Goal: Navigation & Orientation: Find specific page/section

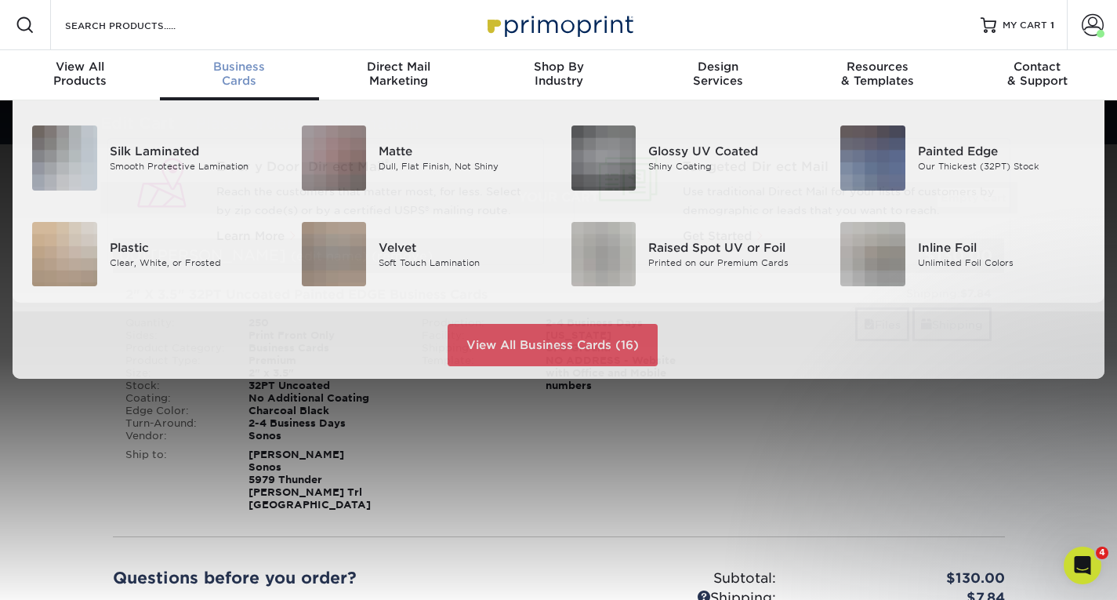
click at [241, 63] on span "Business" at bounding box center [240, 67] width 160 height 14
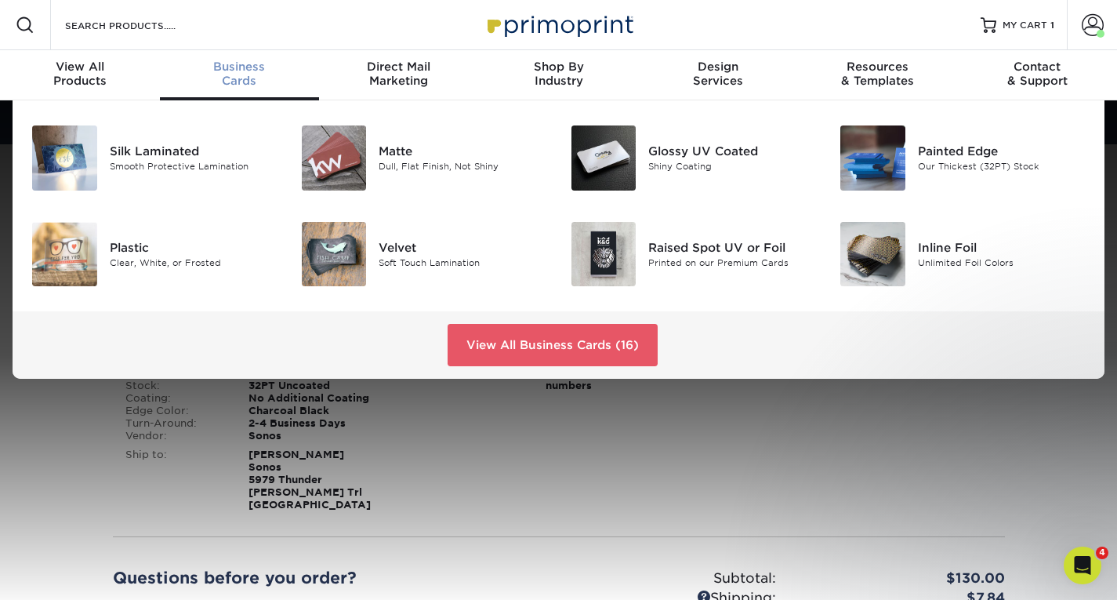
click at [241, 63] on span "Business" at bounding box center [240, 67] width 160 height 14
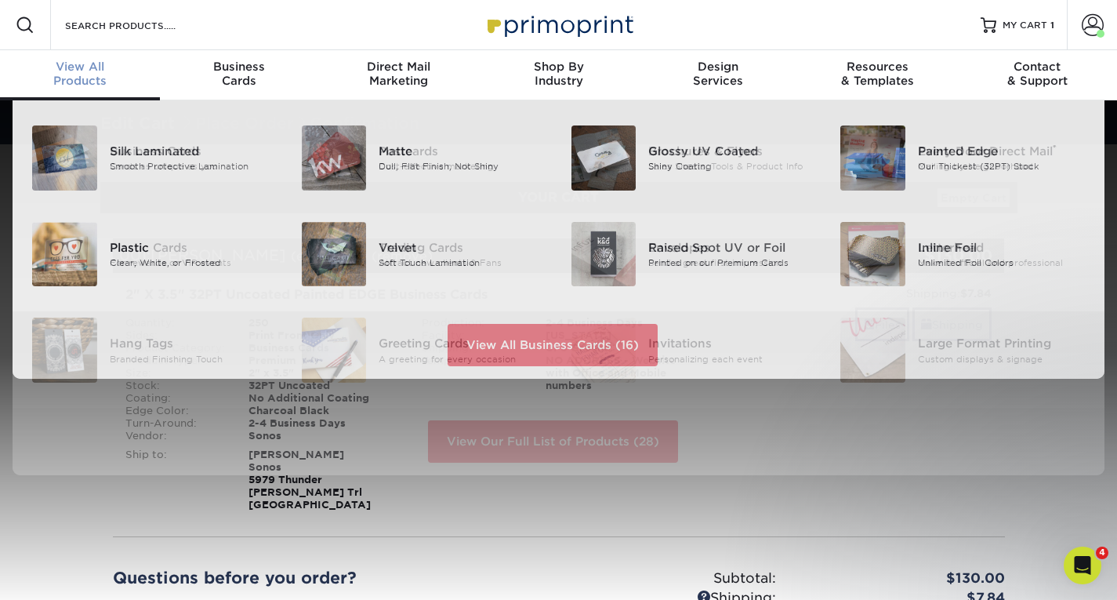
click at [55, 63] on span "View All" at bounding box center [80, 67] width 160 height 14
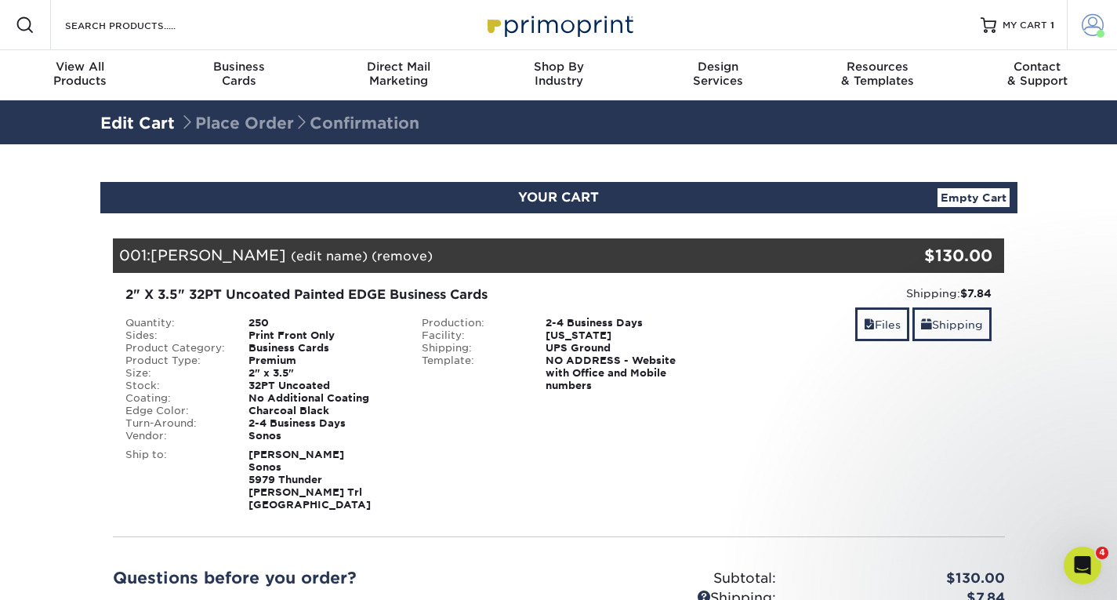
click at [1109, 28] on link "Account" at bounding box center [1092, 25] width 50 height 50
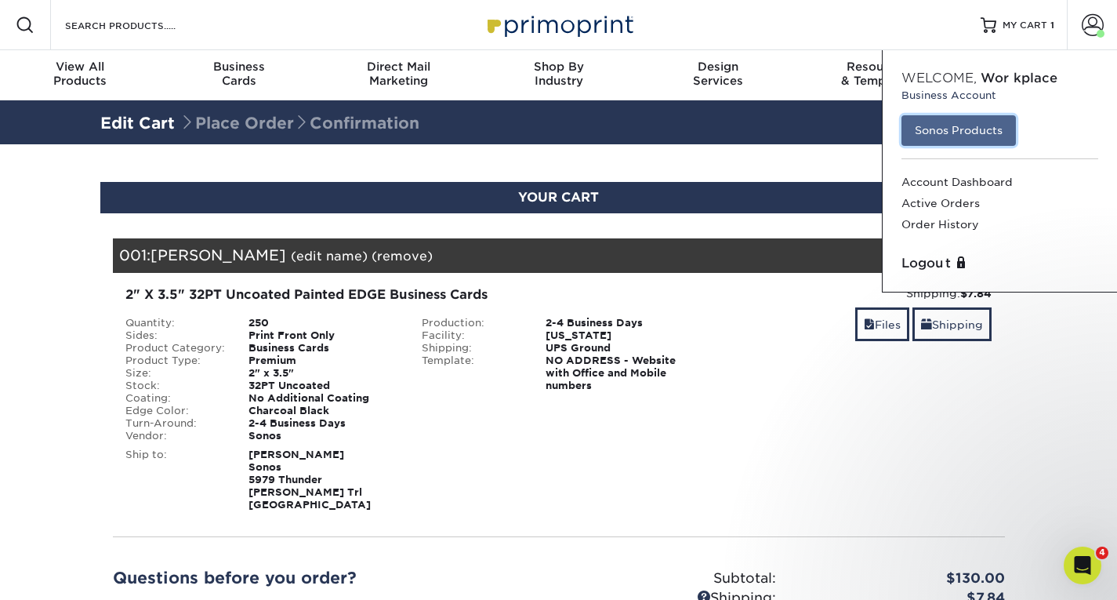
click at [976, 132] on link "Sonos Products" at bounding box center [958, 130] width 114 height 30
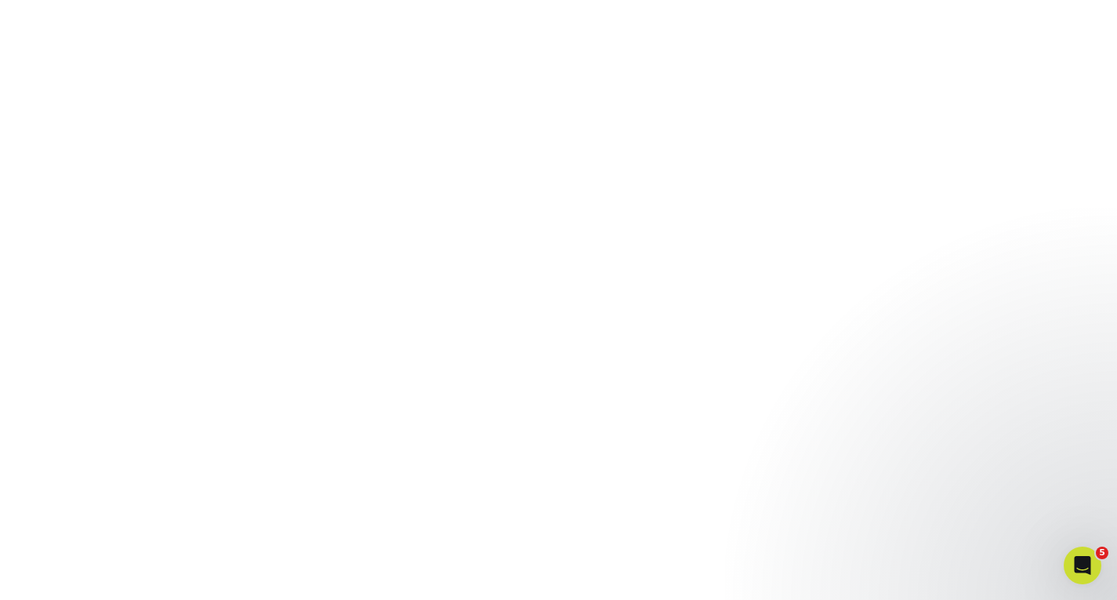
scroll to position [969, 0]
click at [1075, 571] on icon "Open Intercom Messenger" at bounding box center [1081, 563] width 26 height 26
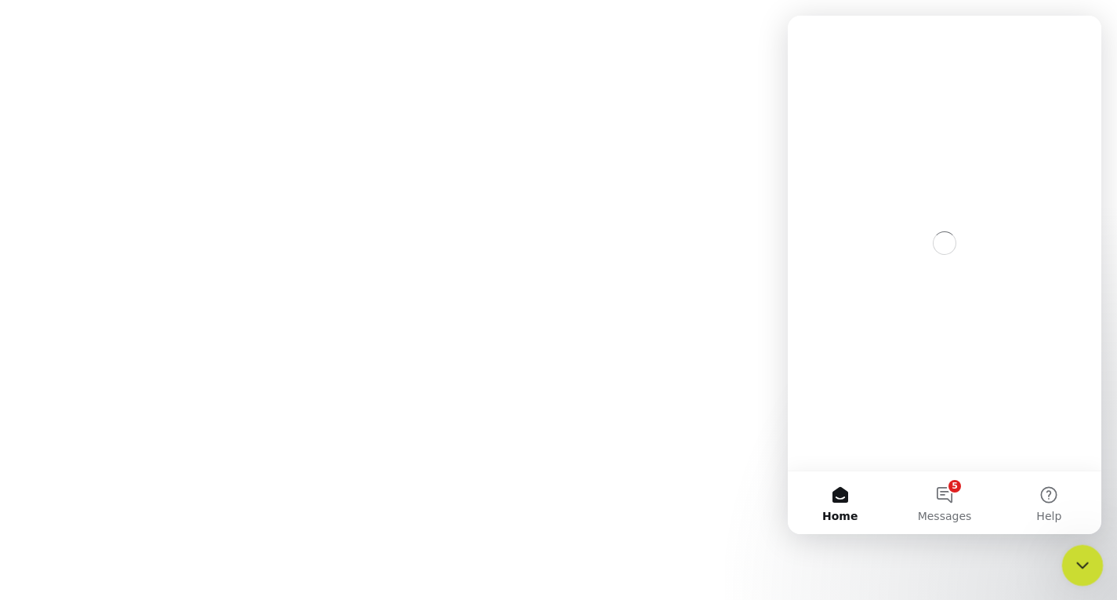
scroll to position [0, 0]
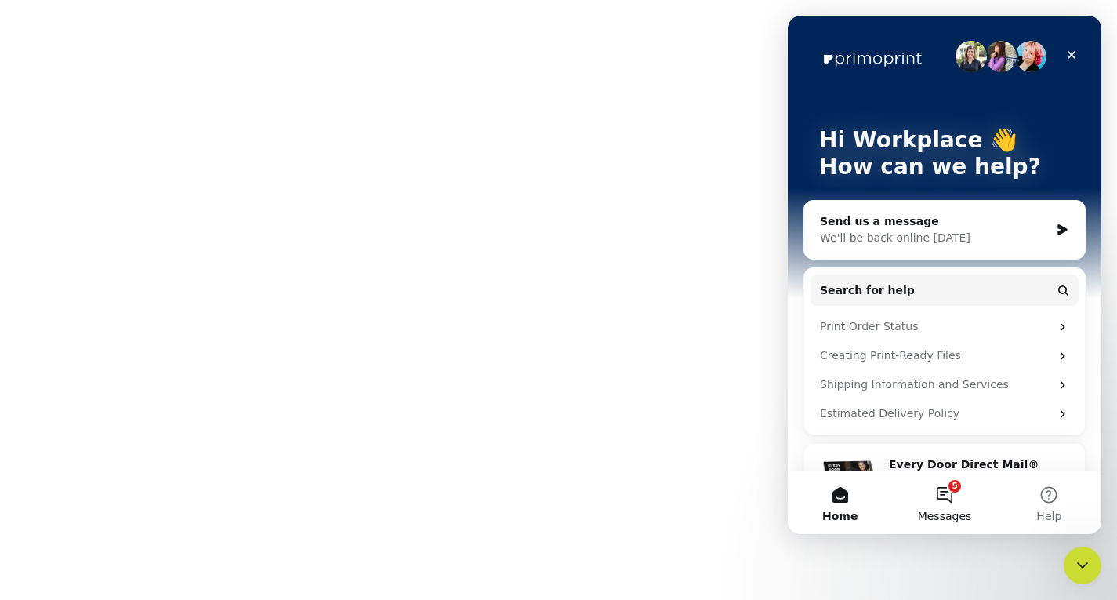
click at [947, 514] on span "Messages" at bounding box center [945, 515] width 54 height 11
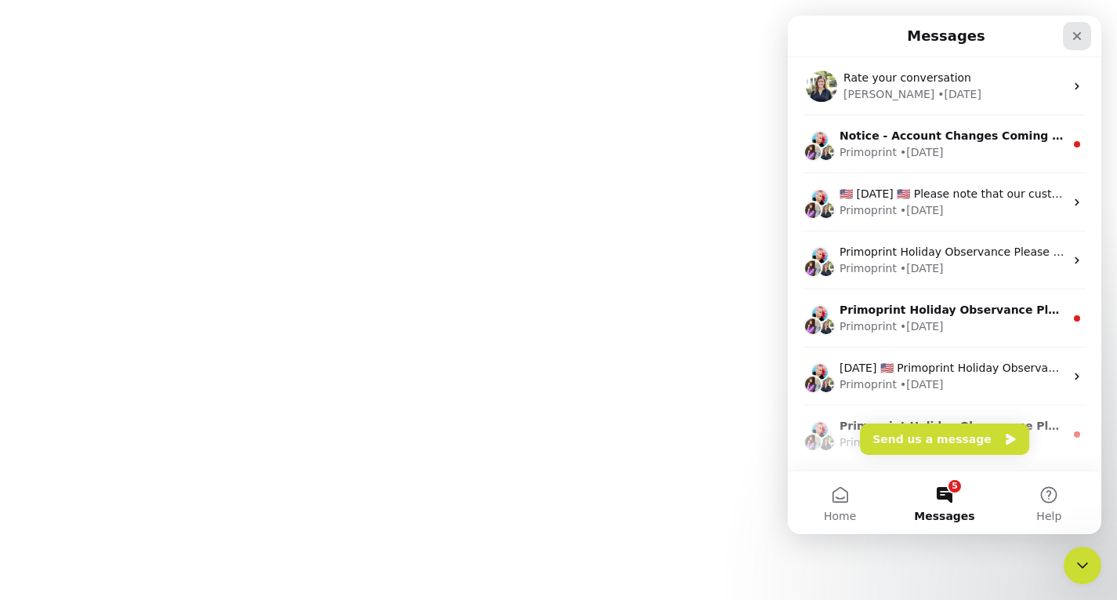
click at [1079, 38] on icon "Close" at bounding box center [1077, 36] width 9 height 9
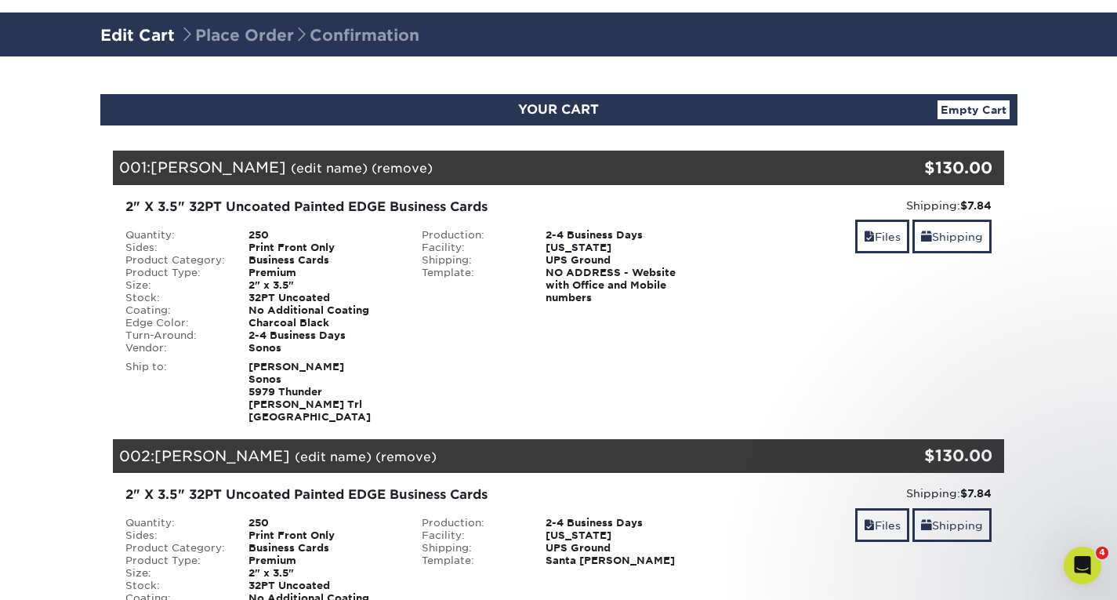
scroll to position [78, 0]
